Goal: Find specific page/section

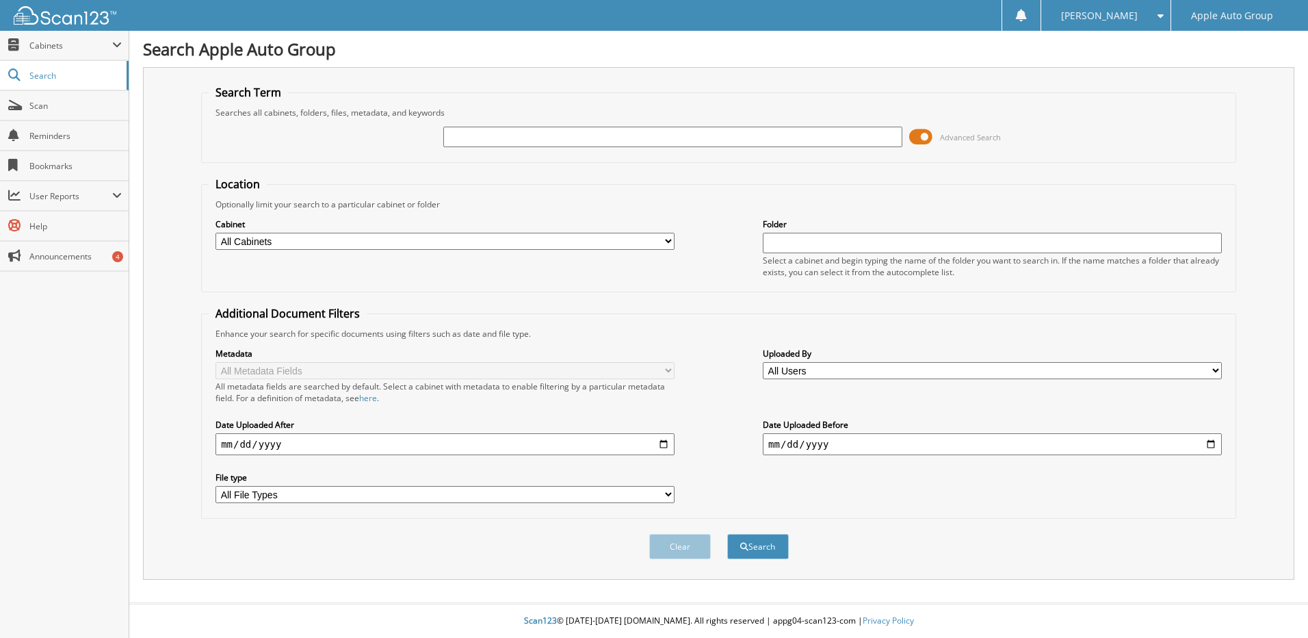
click at [460, 138] on input "text" at bounding box center [672, 137] width 459 height 21
type input "22571"
click at [762, 555] on button "Search" at bounding box center [758, 546] width 62 height 25
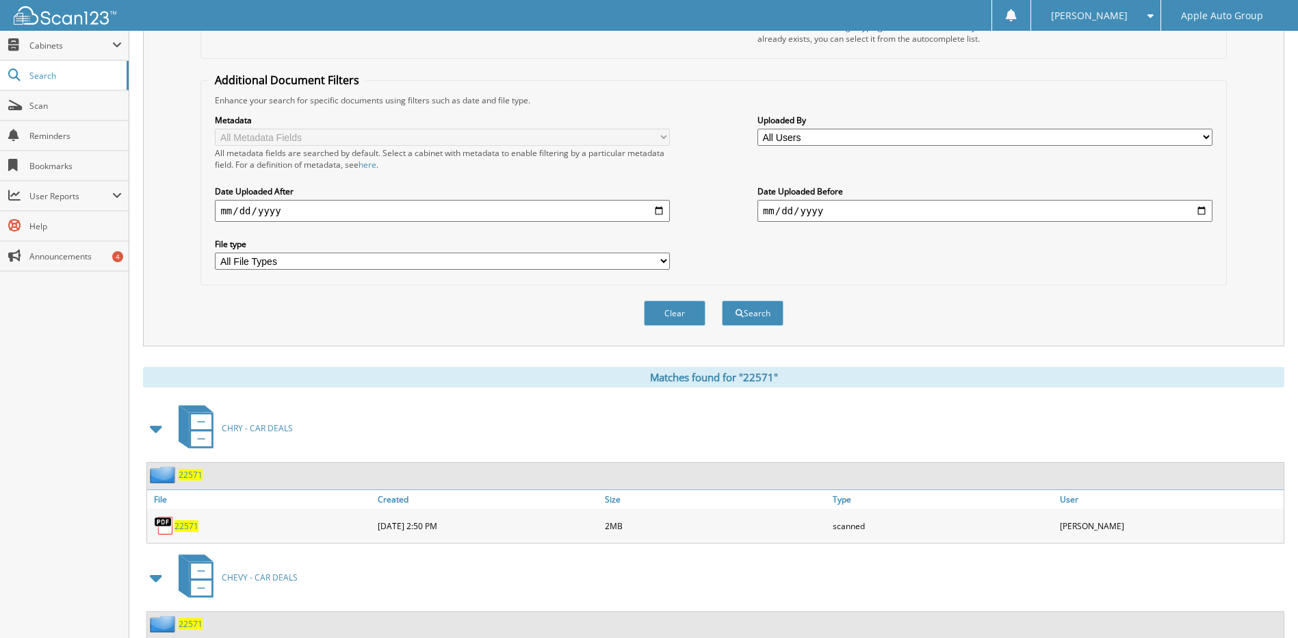
scroll to position [274, 0]
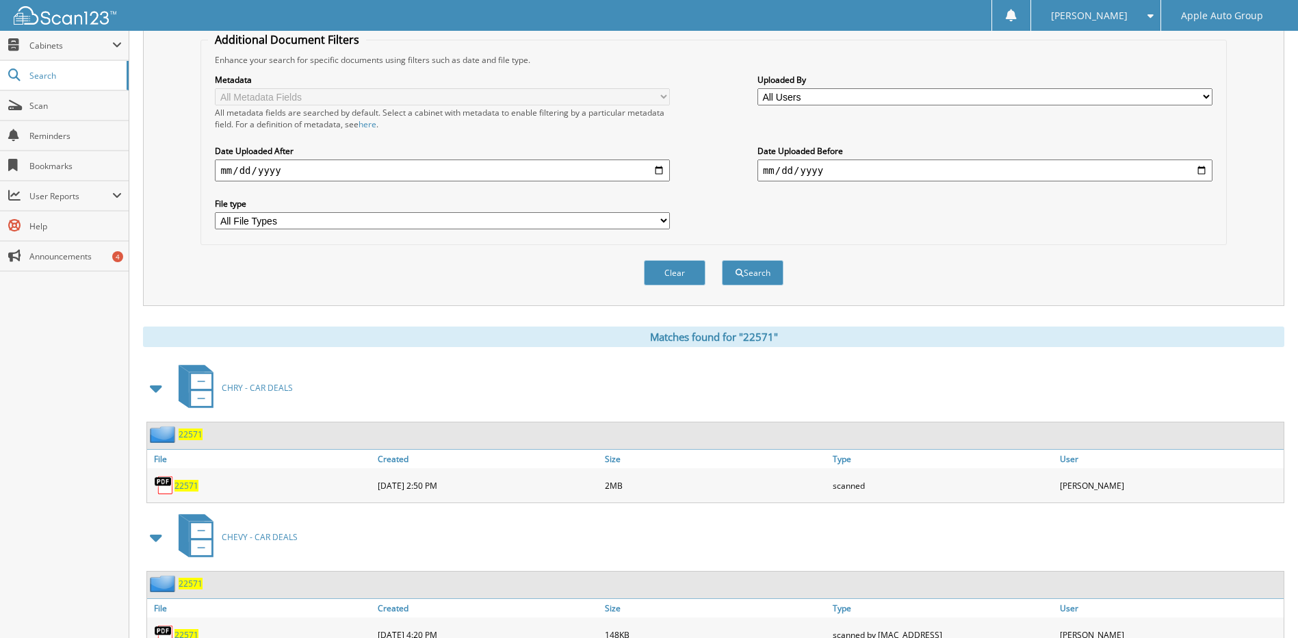
click at [188, 487] on span "22571" at bounding box center [186, 486] width 24 height 12
